Goal: Information Seeking & Learning: Stay updated

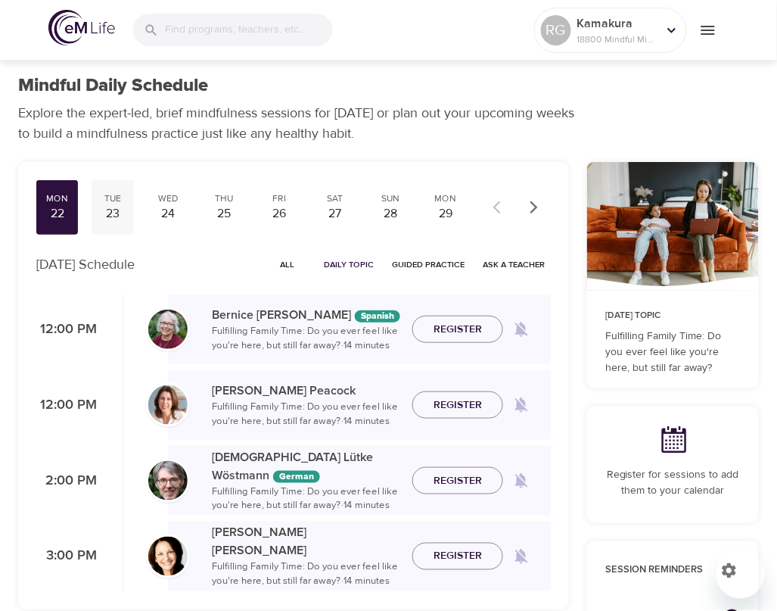
click at [127, 210] on div "Tue 23" at bounding box center [113, 207] width 42 height 54
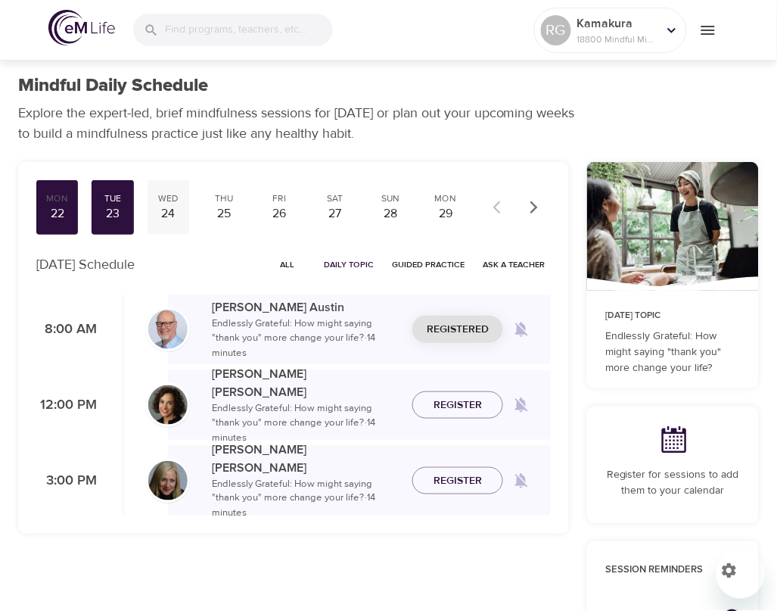
click at [160, 205] on div "24" at bounding box center [169, 213] width 30 height 17
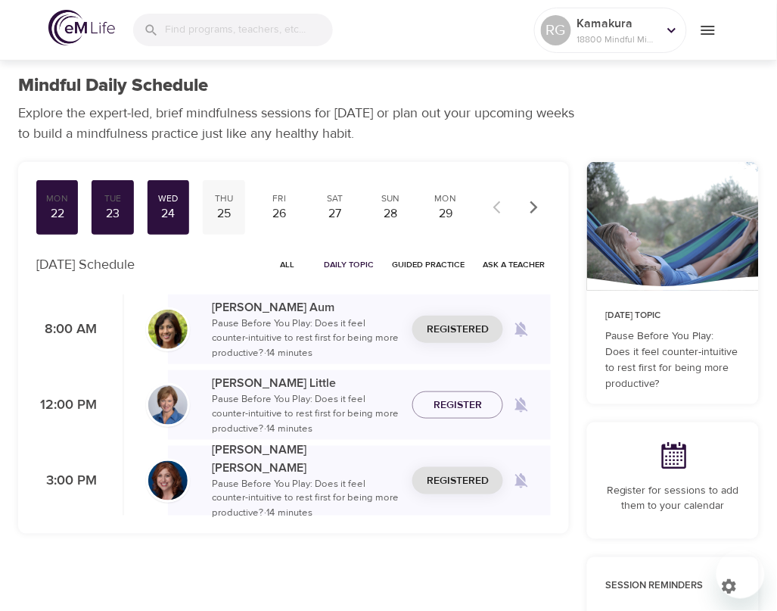
click at [236, 217] on div "25" at bounding box center [224, 213] width 30 height 17
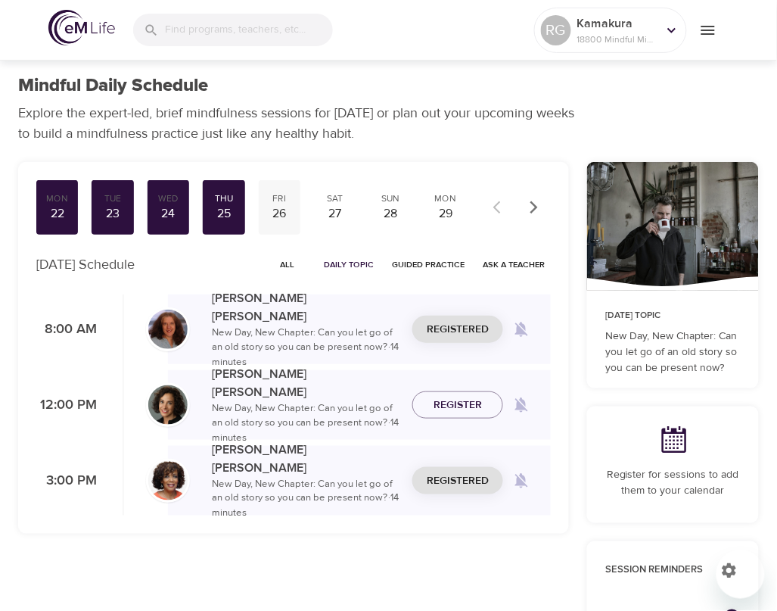
click at [289, 215] on div "26" at bounding box center [280, 213] width 30 height 17
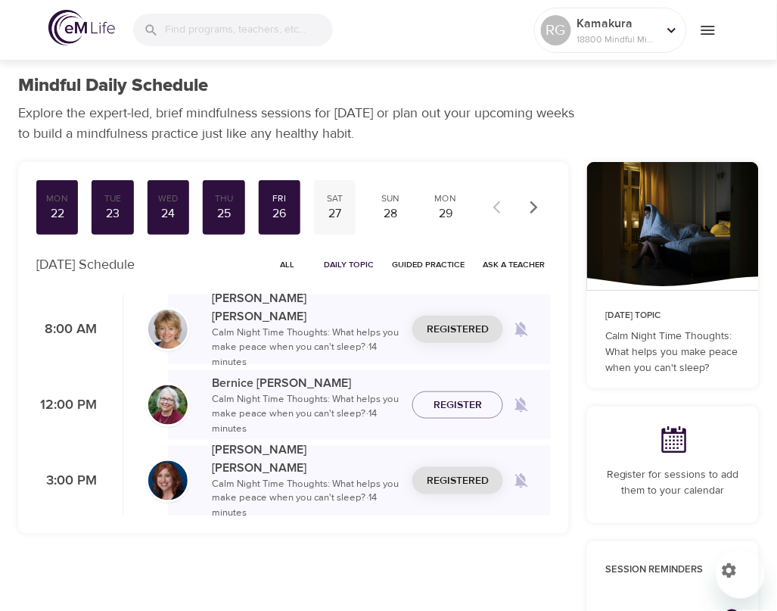
click at [338, 212] on div "27" at bounding box center [335, 213] width 30 height 17
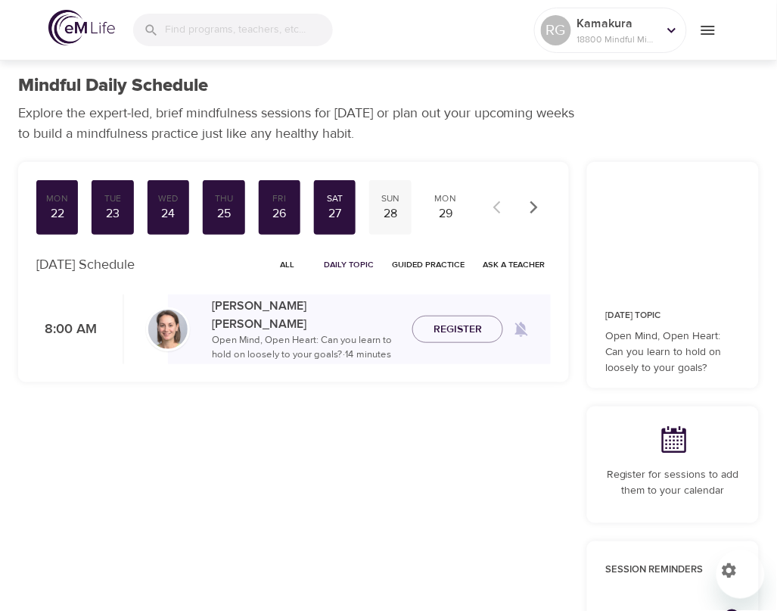
click at [379, 212] on div "28" at bounding box center [390, 213] width 30 height 17
